Goal: Transaction & Acquisition: Book appointment/travel/reservation

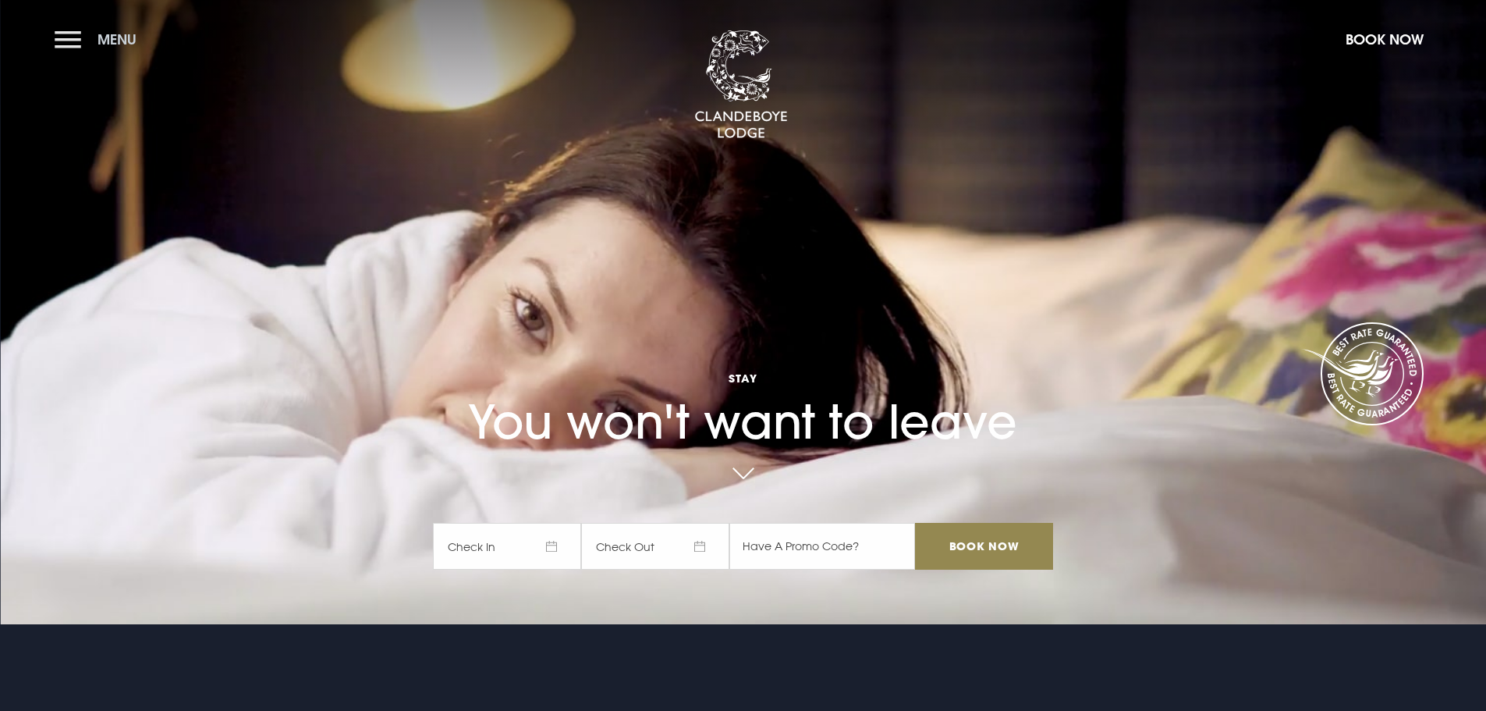
click at [63, 40] on button "Menu" at bounding box center [100, 40] width 90 height 34
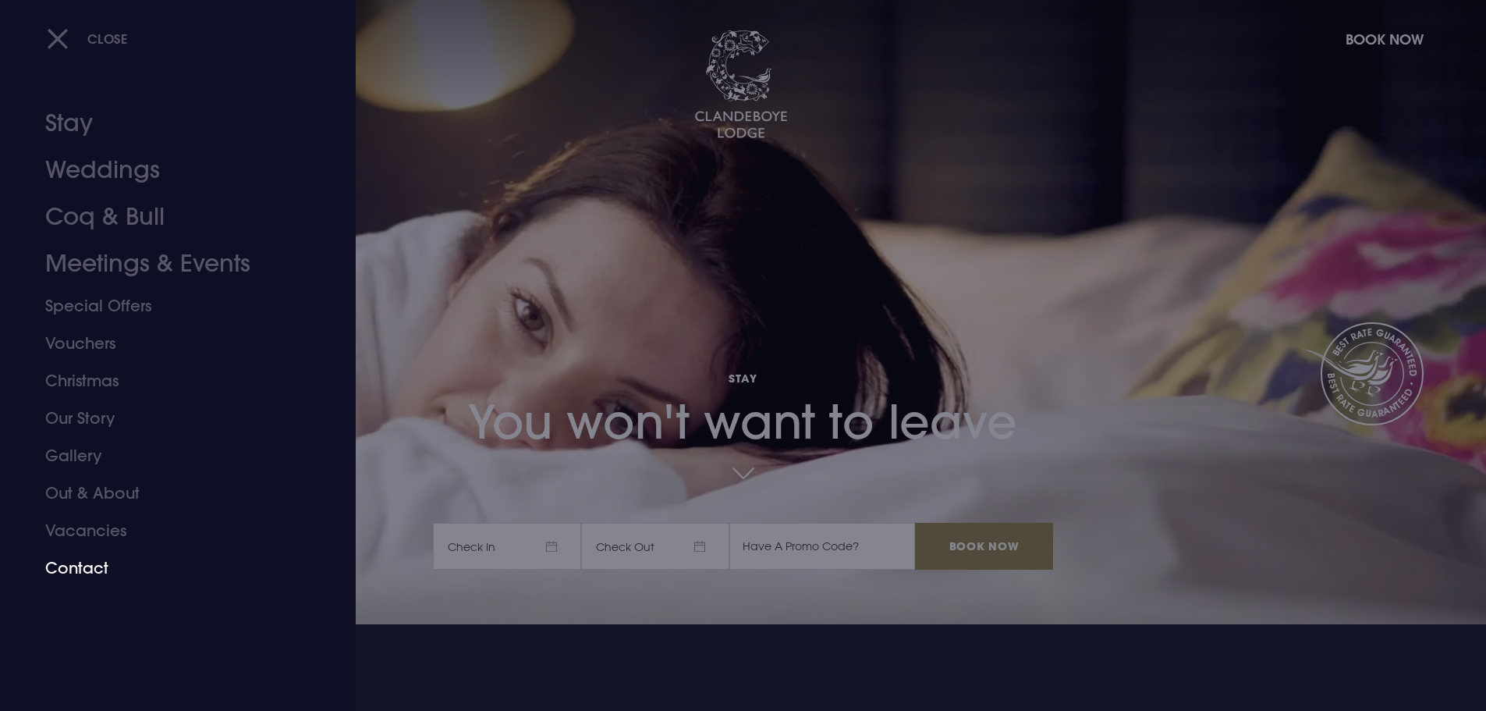
click at [105, 569] on link "Contact" at bounding box center [168, 567] width 247 height 37
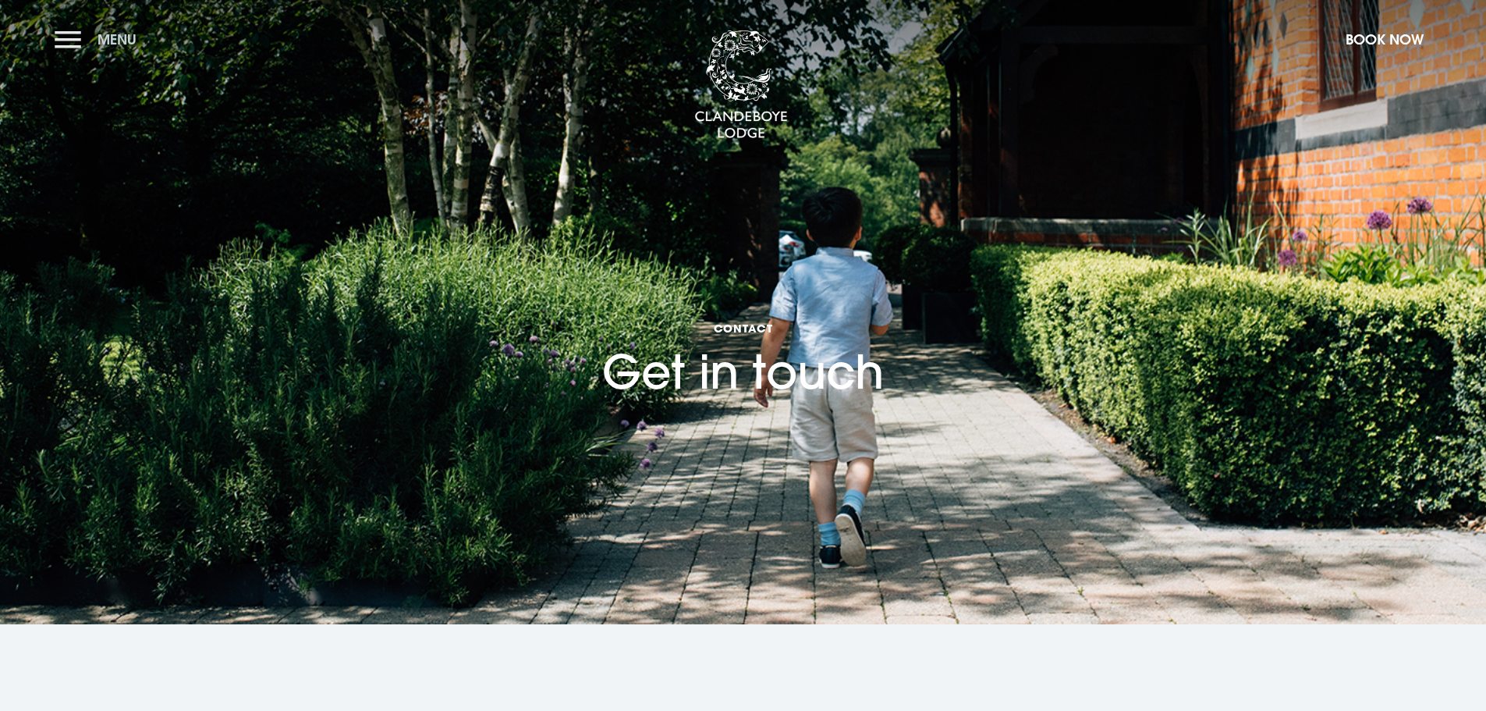
click at [68, 44] on button "Menu" at bounding box center [100, 40] width 90 height 34
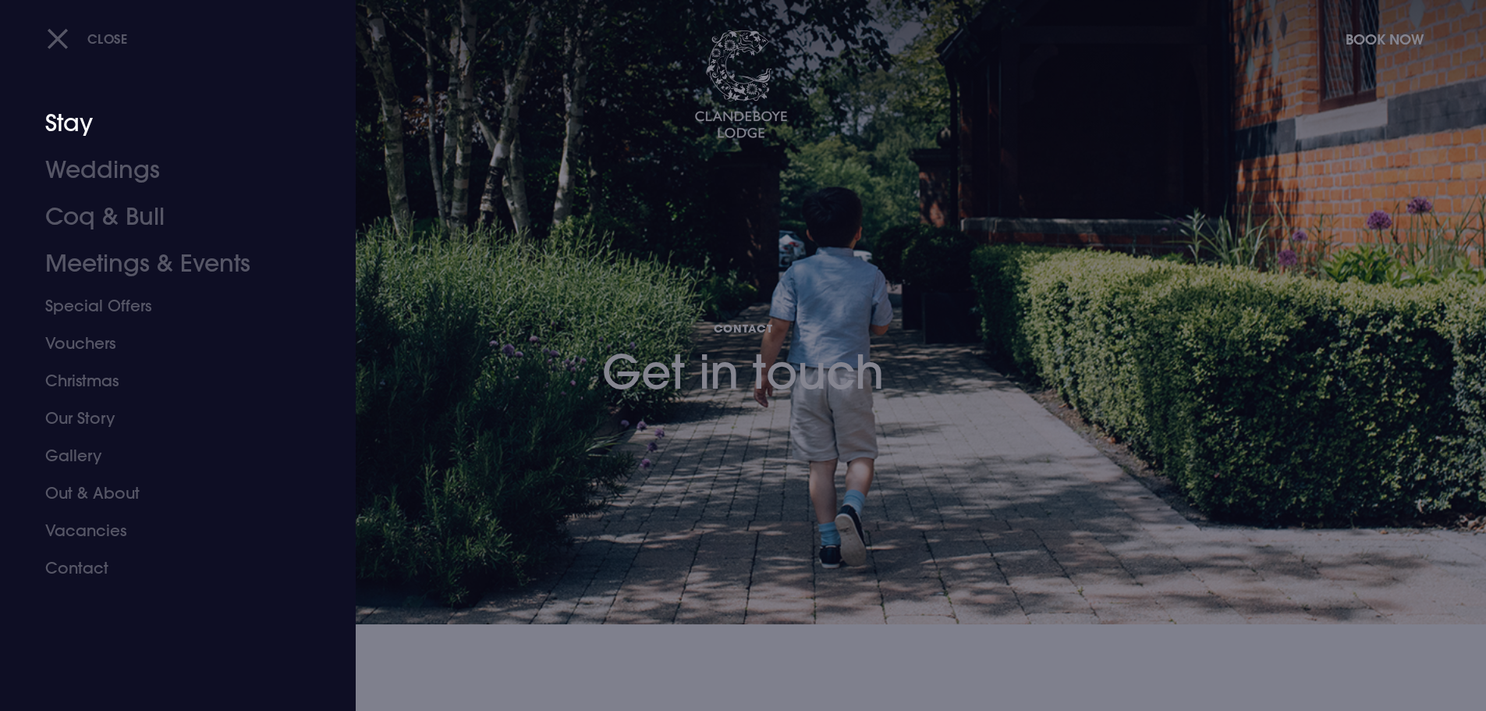
click at [64, 123] on link "Stay" at bounding box center [168, 123] width 247 height 47
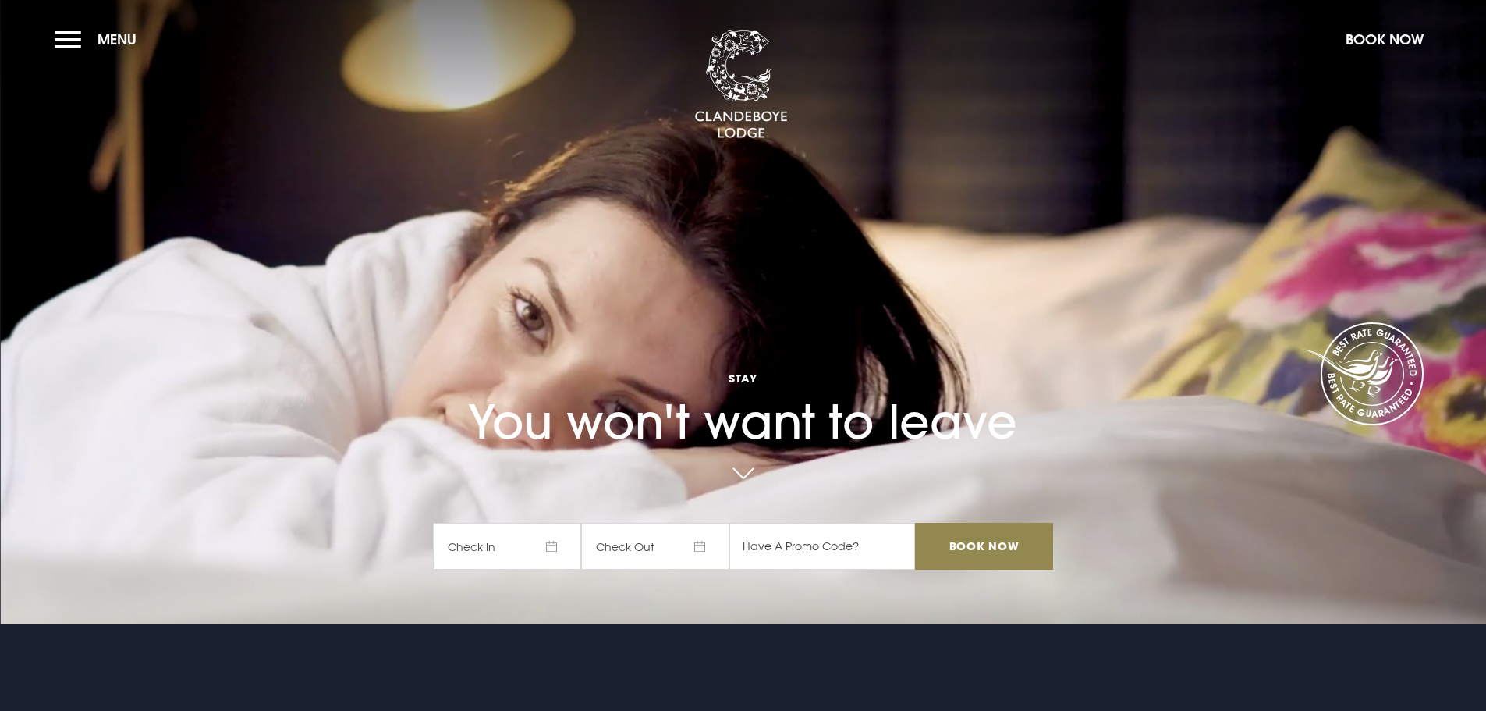
click at [554, 548] on span "Check In" at bounding box center [507, 546] width 148 height 47
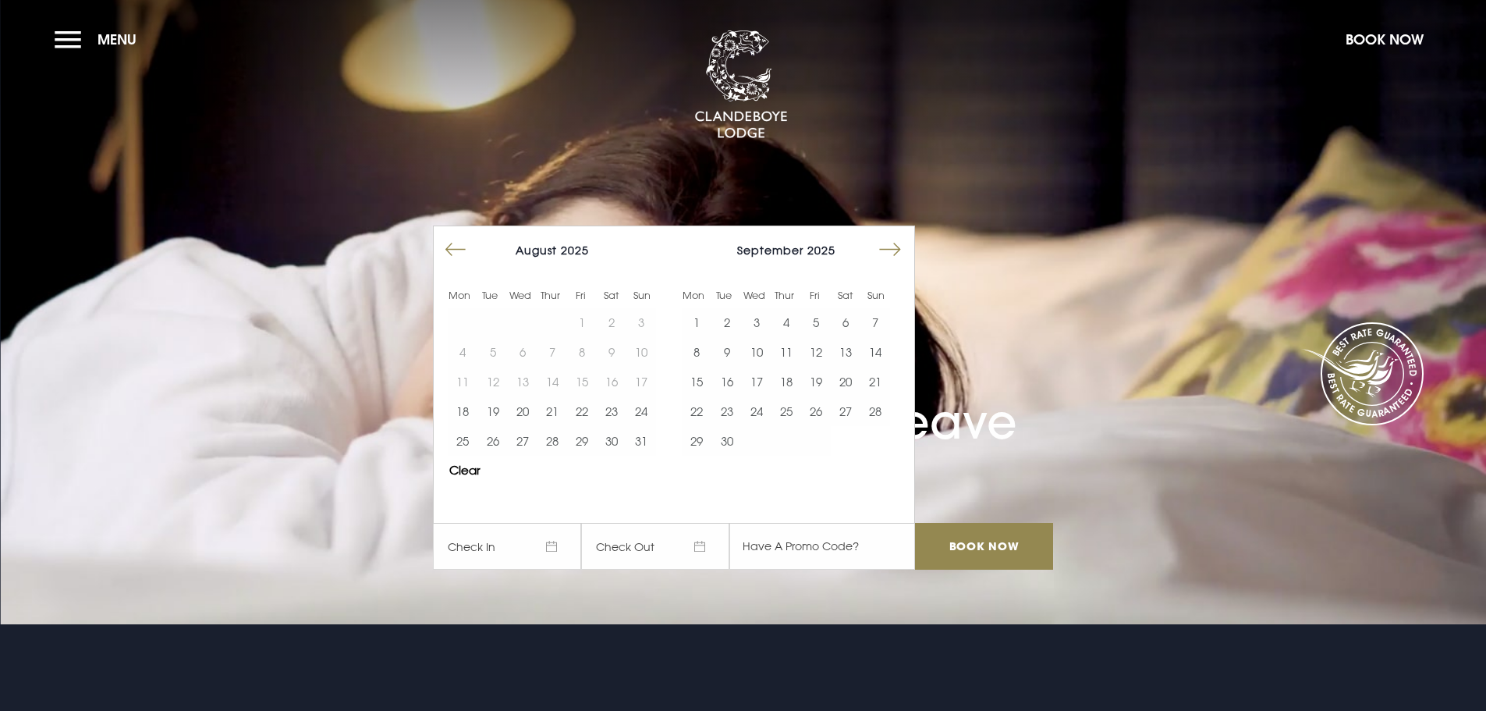
click at [902, 253] on button "Move forward to switch to the next month." at bounding box center [891, 250] width 30 height 30
click at [850, 385] on button "20" at bounding box center [846, 382] width 30 height 30
click at [802, 549] on input "text" at bounding box center [823, 546] width 186 height 47
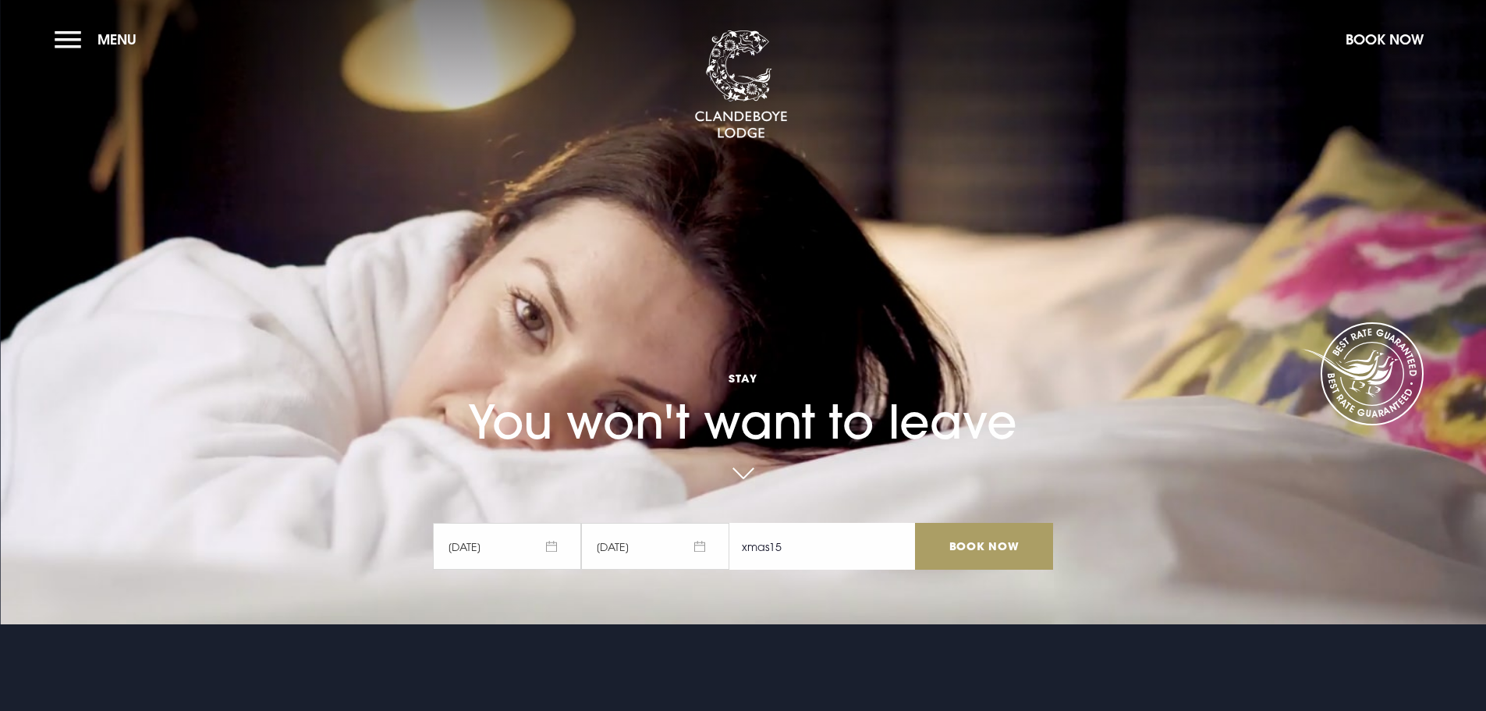
type input "xmas15"
click at [990, 552] on input "Book Now" at bounding box center [983, 546] width 137 height 47
